Goal: Navigation & Orientation: Find specific page/section

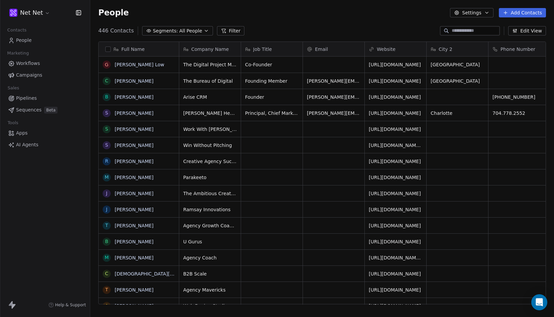
scroll to position [279, 464]
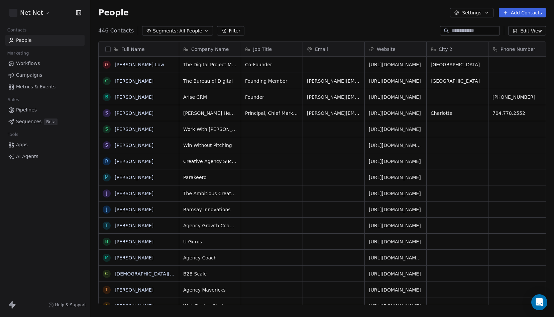
scroll to position [279, 464]
